Goal: Task Accomplishment & Management: Manage account settings

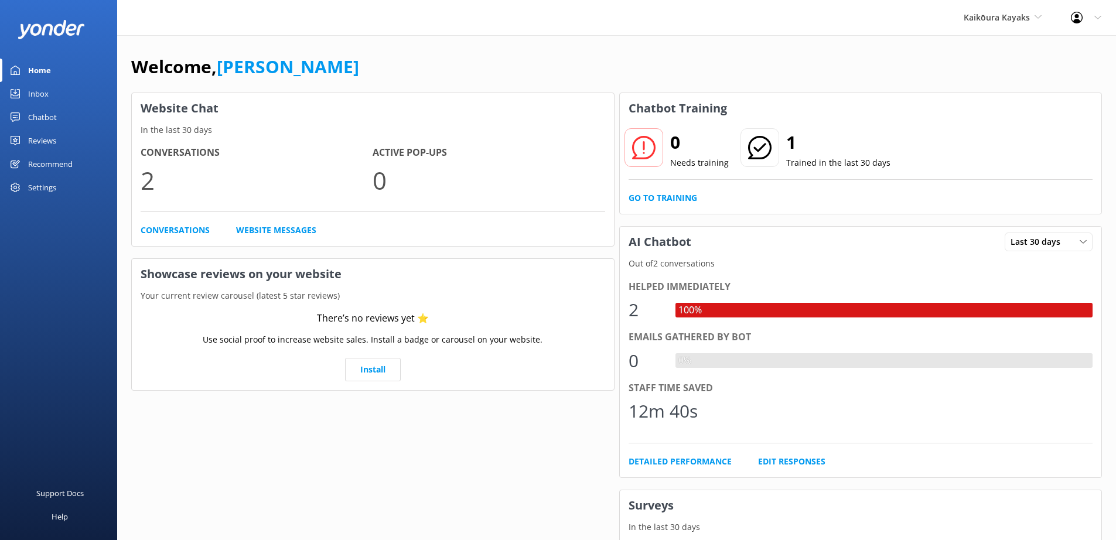
click at [67, 187] on div "Settings" at bounding box center [58, 187] width 117 height 23
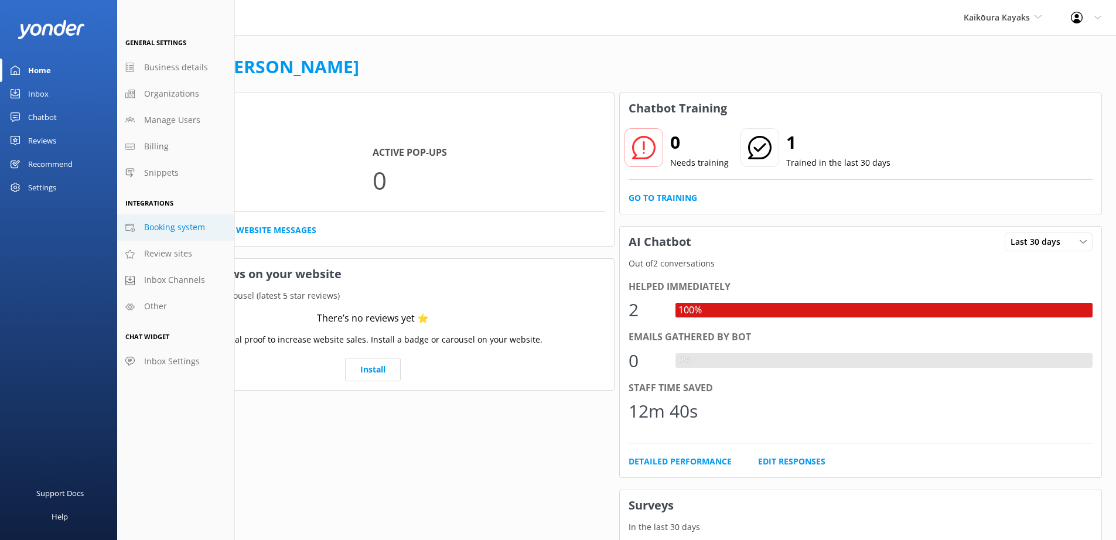
click at [182, 231] on span "Booking system" at bounding box center [174, 227] width 61 height 13
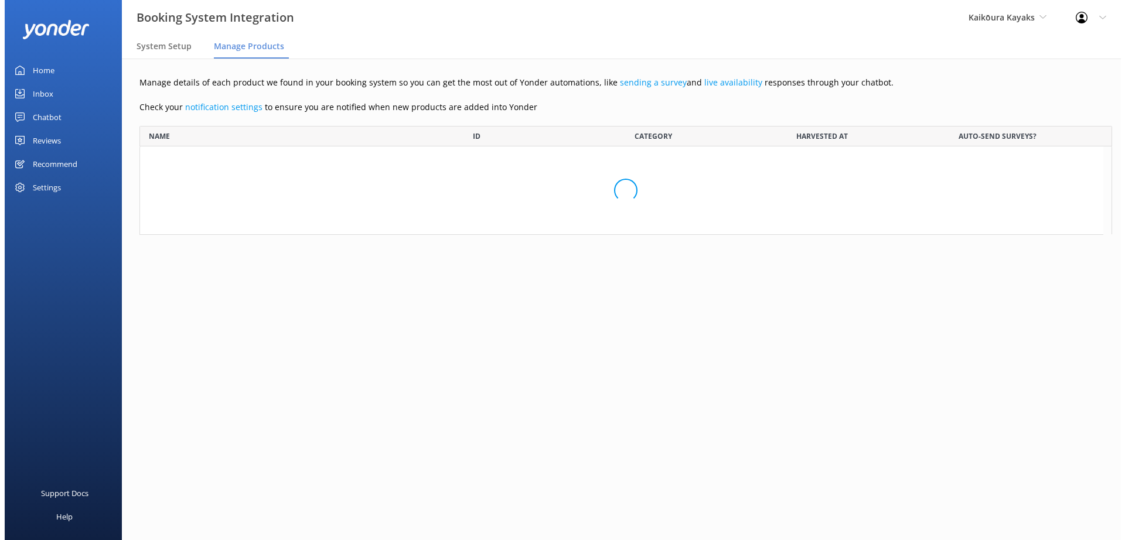
scroll to position [920, 955]
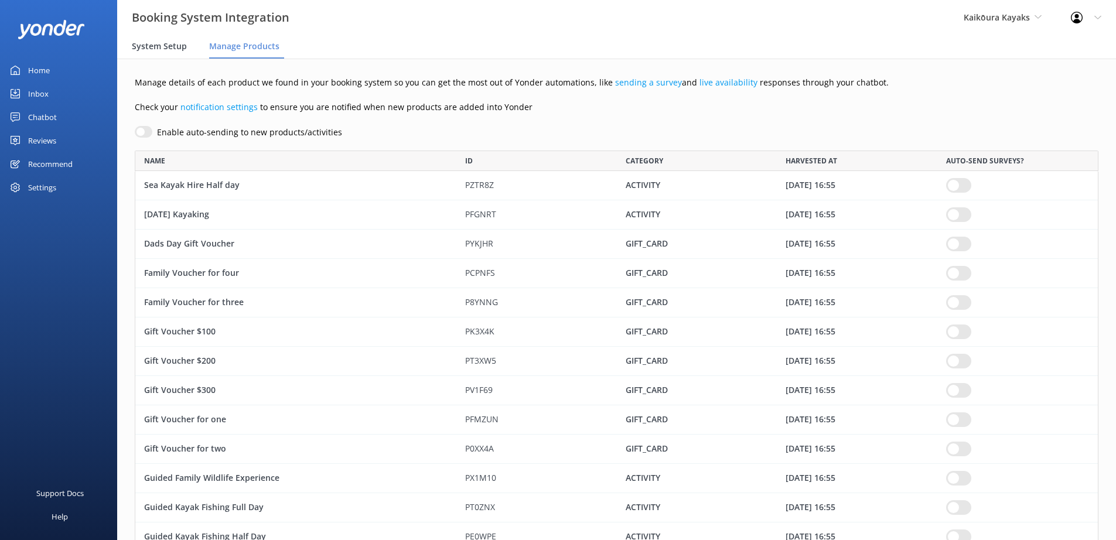
click at [176, 44] on span "System Setup" at bounding box center [159, 46] width 55 height 12
